Goal: Task Accomplishment & Management: Manage account settings

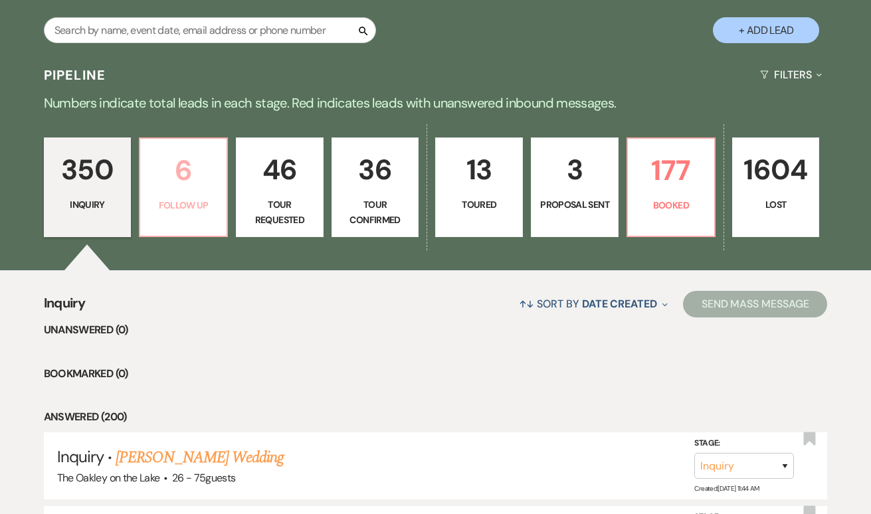
click at [183, 174] on p "6" at bounding box center [183, 170] width 70 height 44
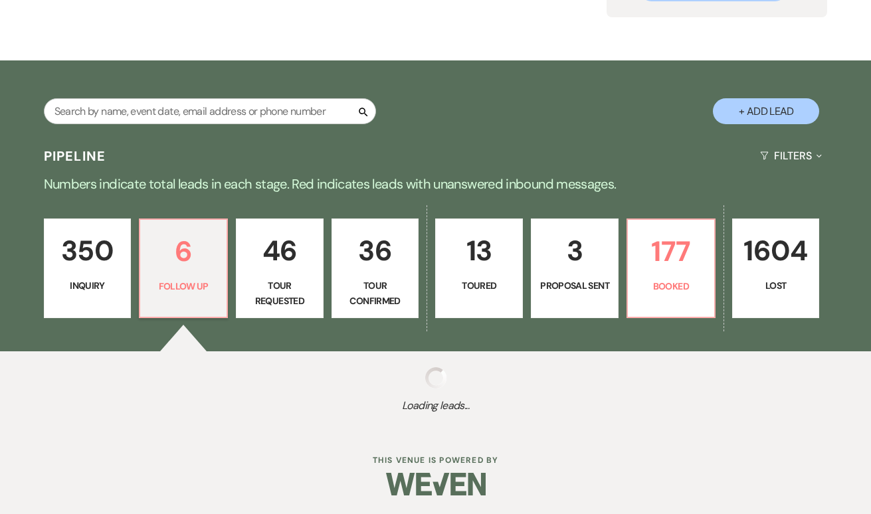
select select "9"
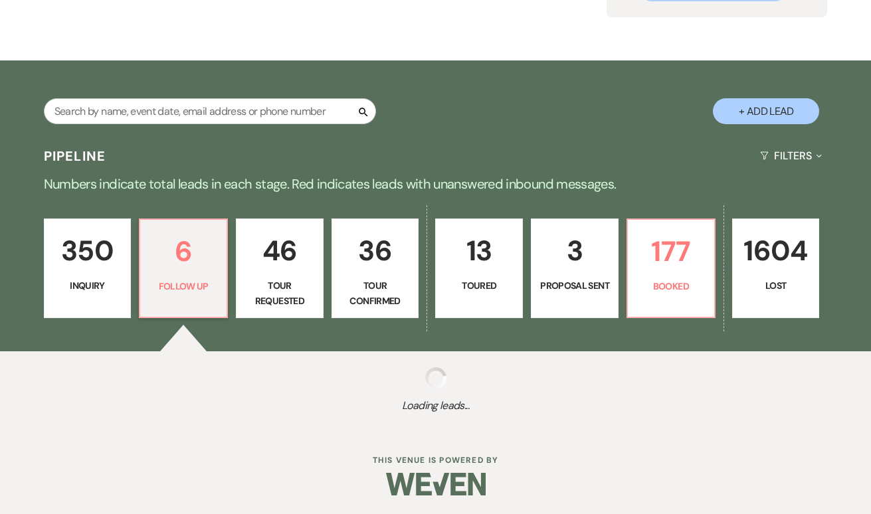
select select "9"
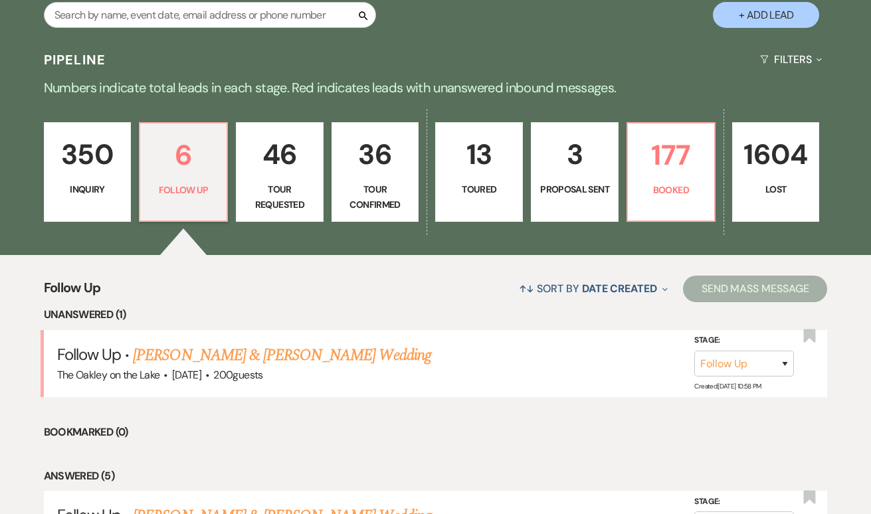
scroll to position [262, 0]
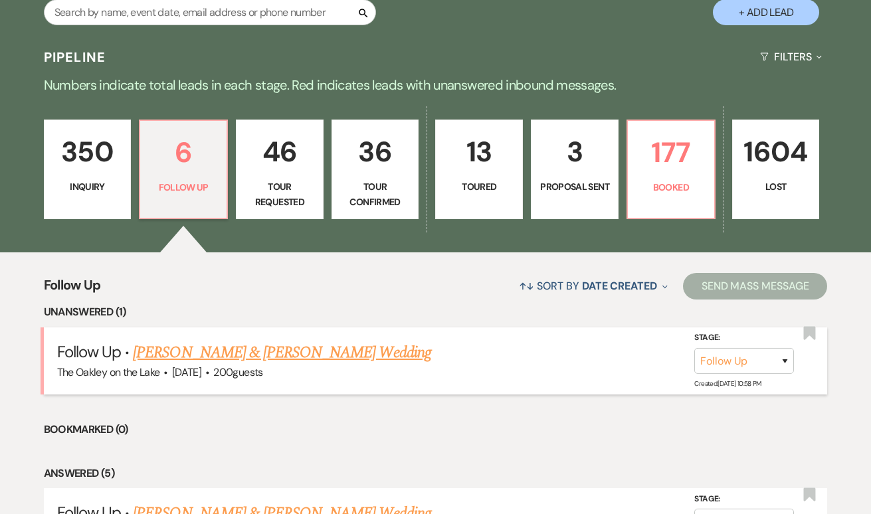
click at [195, 354] on link "[PERSON_NAME] & [PERSON_NAME] Wedding" at bounding box center [282, 353] width 298 height 24
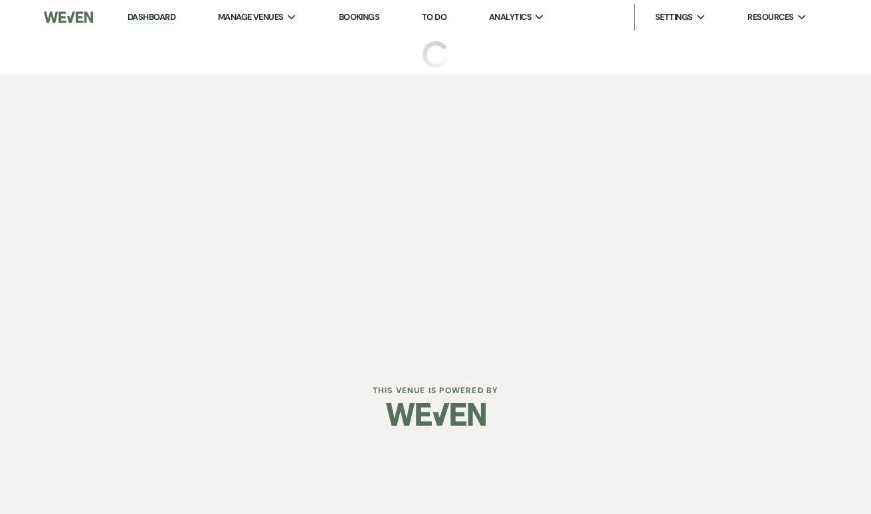
select select "9"
select select "5"
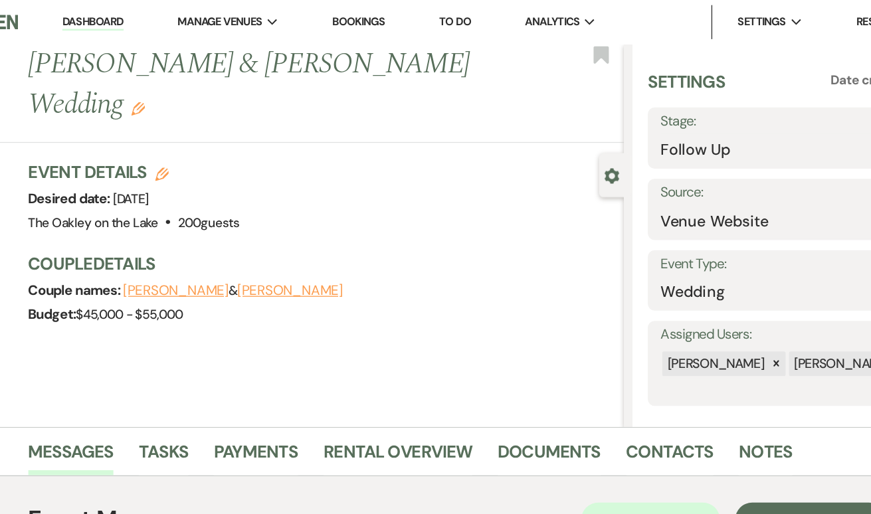
scroll to position [3, 0]
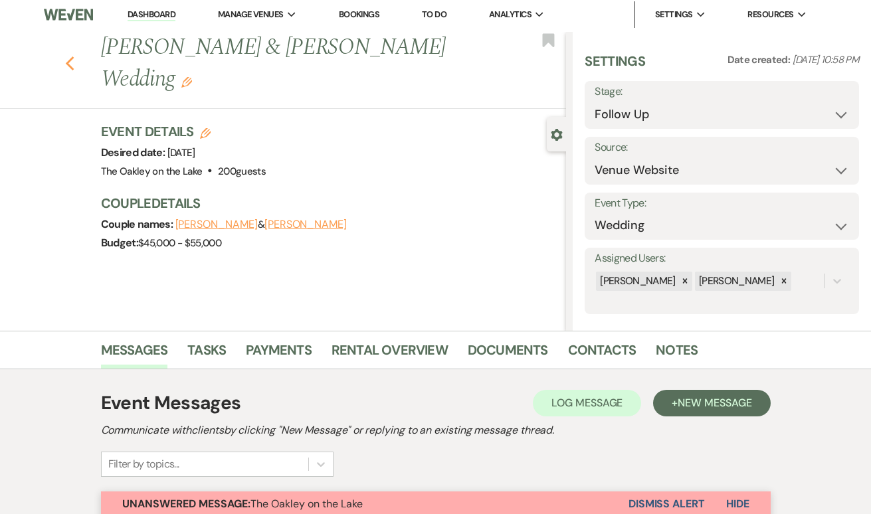
click at [68, 56] on use "button" at bounding box center [69, 63] width 9 height 15
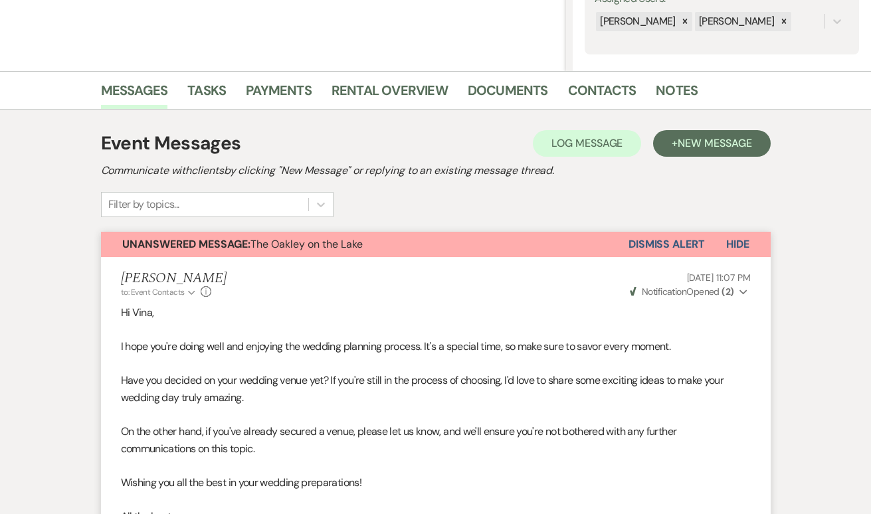
select select "9"
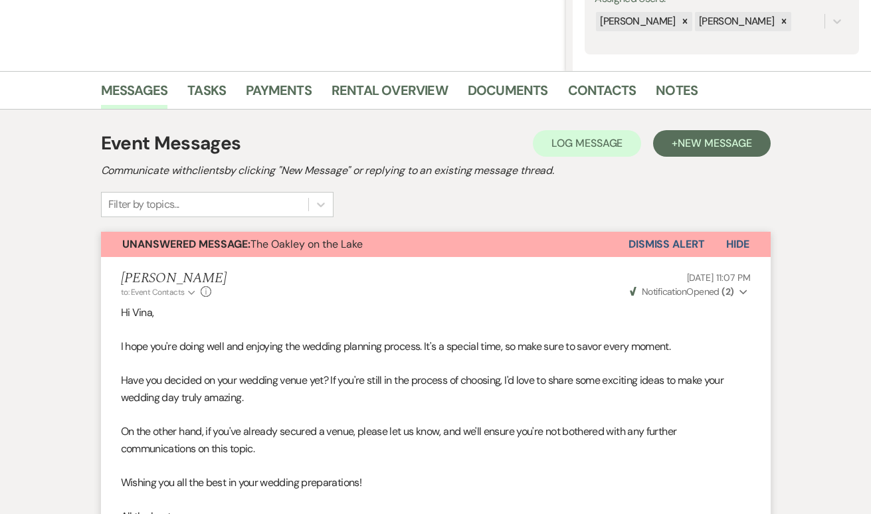
select select "9"
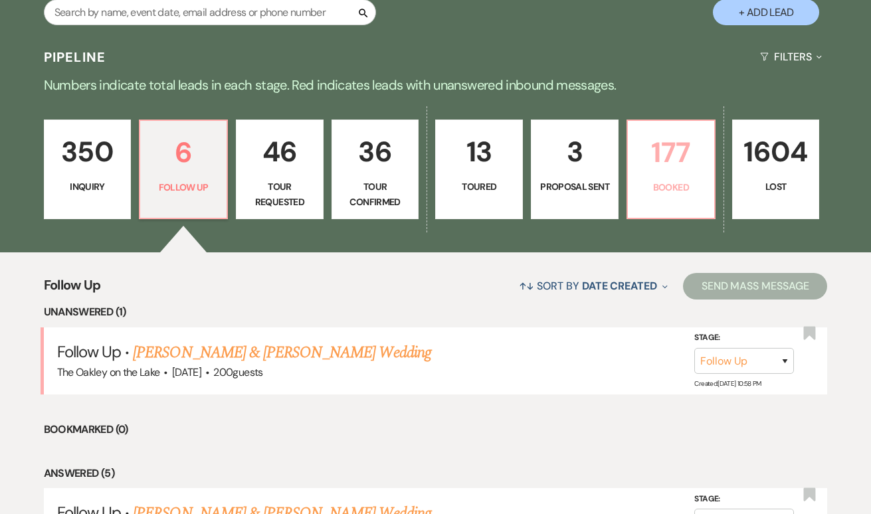
click at [675, 173] on p "177" at bounding box center [671, 152] width 70 height 44
